Goal: Navigation & Orientation: Find specific page/section

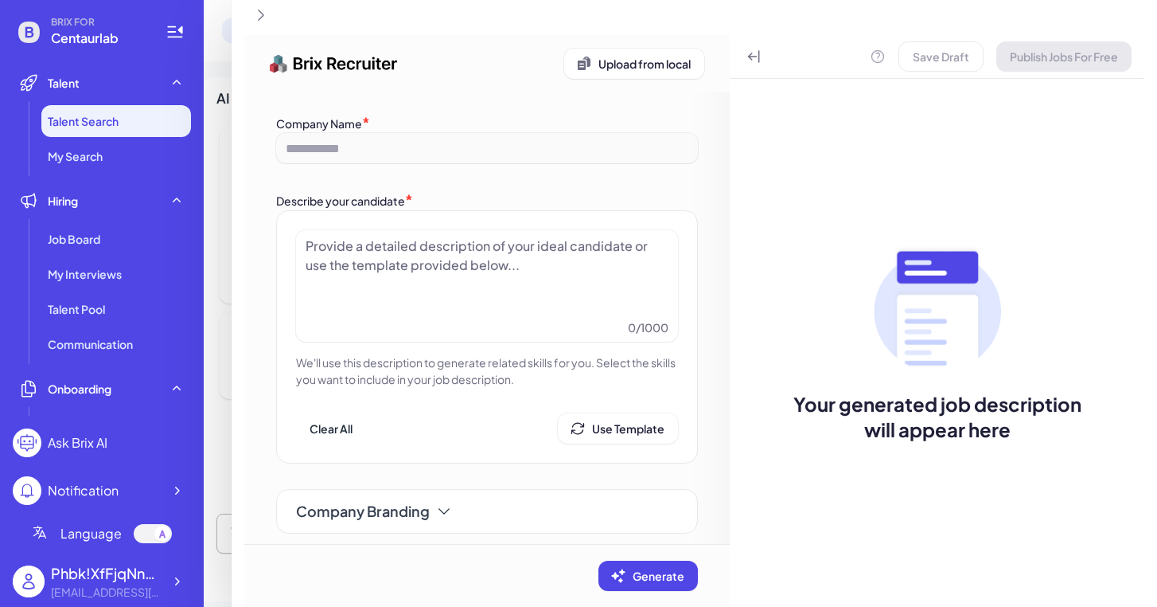
click at [414, 250] on div at bounding box center [488, 276] width 364 height 80
click at [441, 500] on div "Company Branding" at bounding box center [374, 511] width 156 height 22
click at [441, 513] on icon at bounding box center [444, 511] width 16 height 16
click at [443, 521] on icon at bounding box center [444, 523] width 10 height 5
click at [470, 242] on div at bounding box center [488, 276] width 364 height 80
